Goal: Check status: Check status

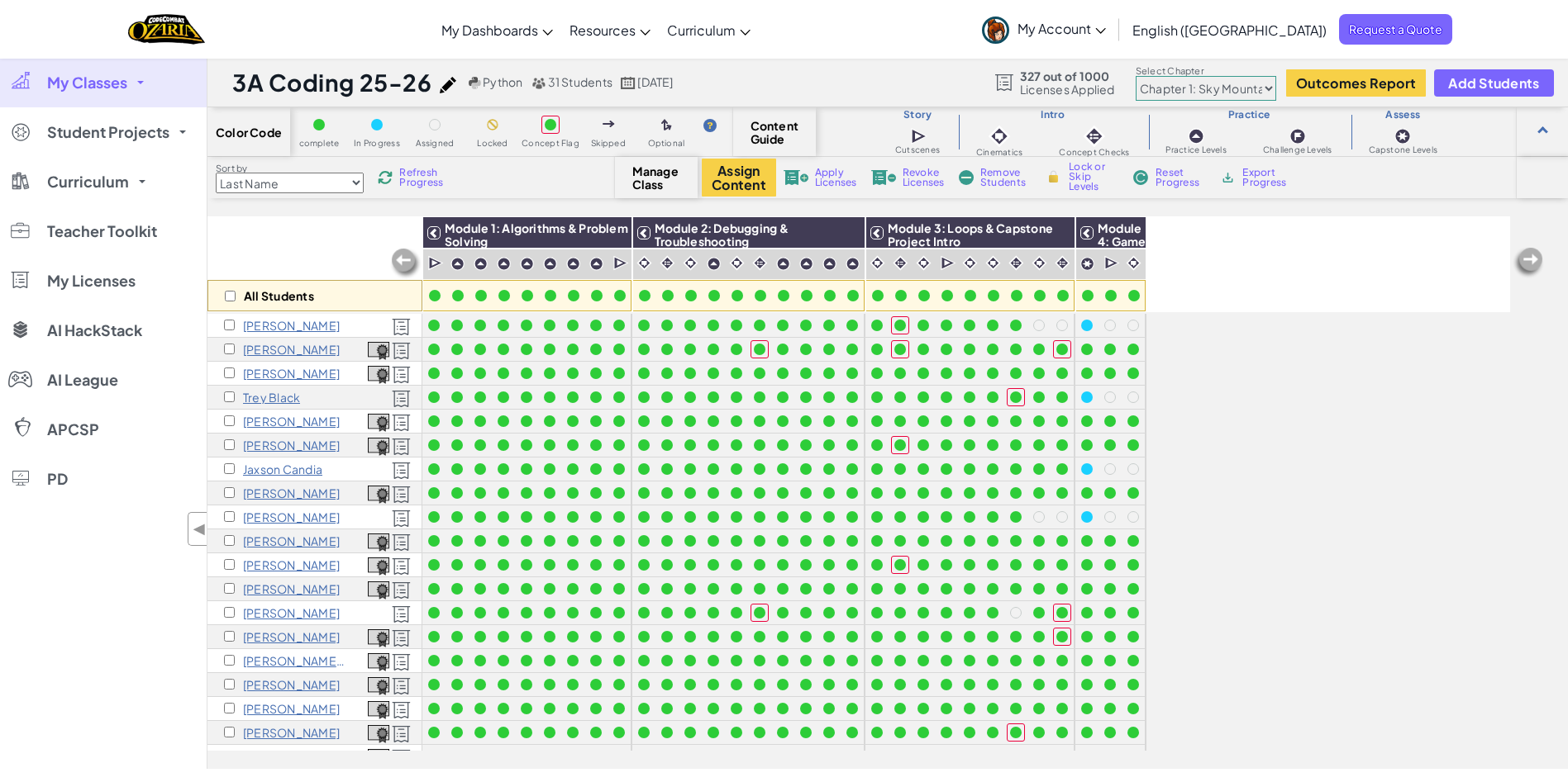
click at [414, 186] on span "Refresh Progress" at bounding box center [425, 178] width 52 height 20
click at [422, 162] on div "Sort by Last Name first Name Progress (High to Low) Progress (Low to Hight) Ref…" at bounding box center [411, 178] width 408 height 31
click at [419, 169] on span "Refresh Progress" at bounding box center [425, 178] width 52 height 20
click at [437, 179] on span "Refresh Progress" at bounding box center [425, 178] width 52 height 20
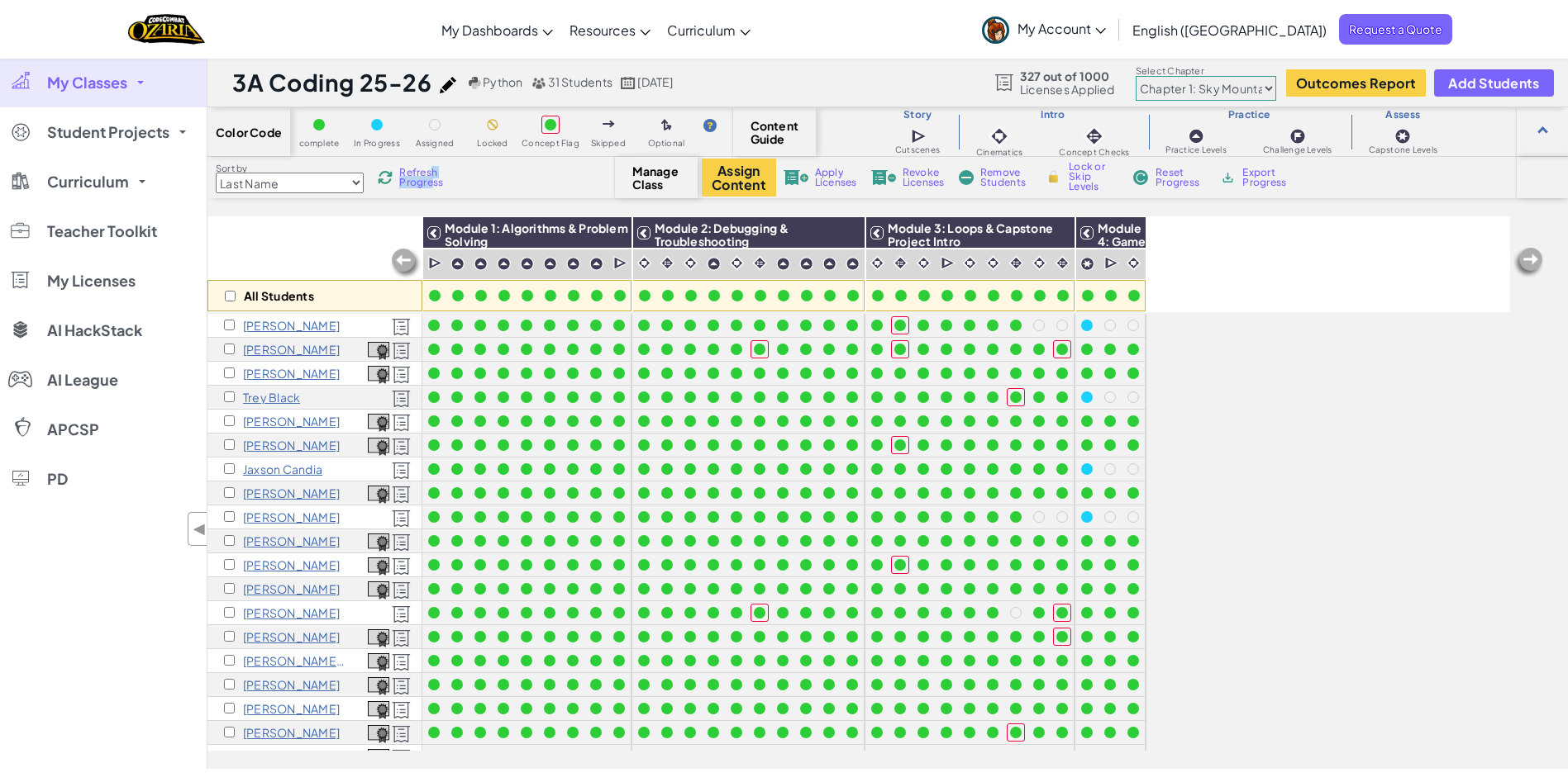
click at [437, 179] on span "Refresh Progress" at bounding box center [425, 178] width 52 height 20
click at [418, 186] on span "Refresh Progress" at bounding box center [425, 178] width 52 height 20
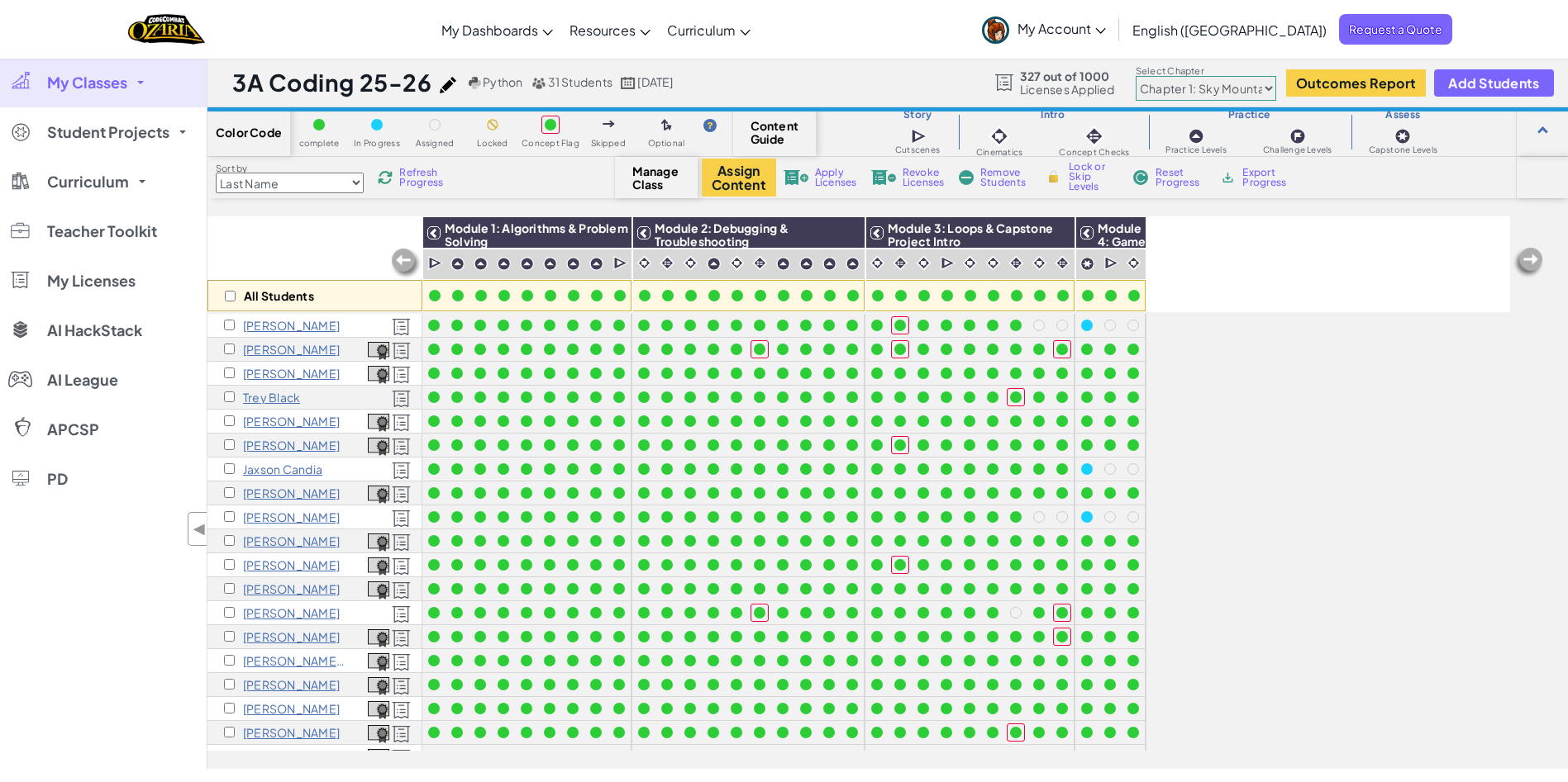
click at [418, 186] on span "Refresh Progress" at bounding box center [425, 178] width 52 height 20
